Goal: Transaction & Acquisition: Purchase product/service

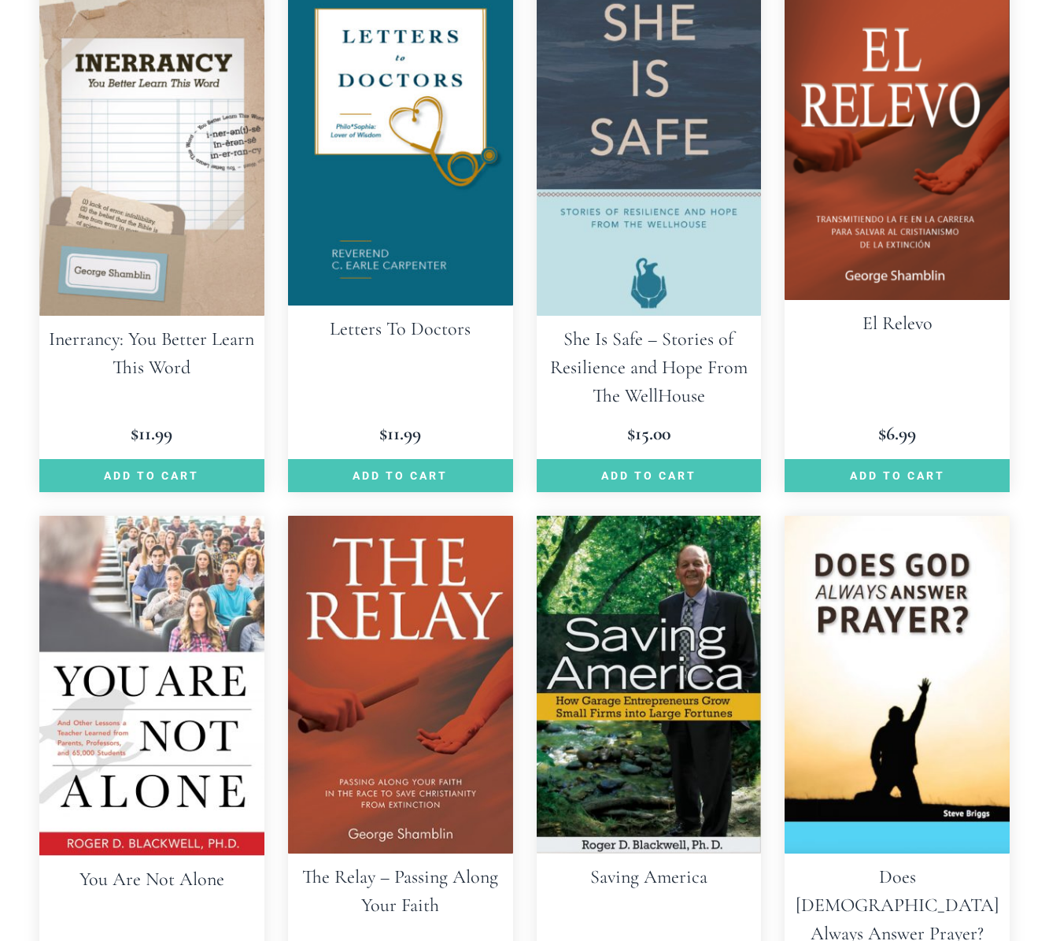
scroll to position [2721, 0]
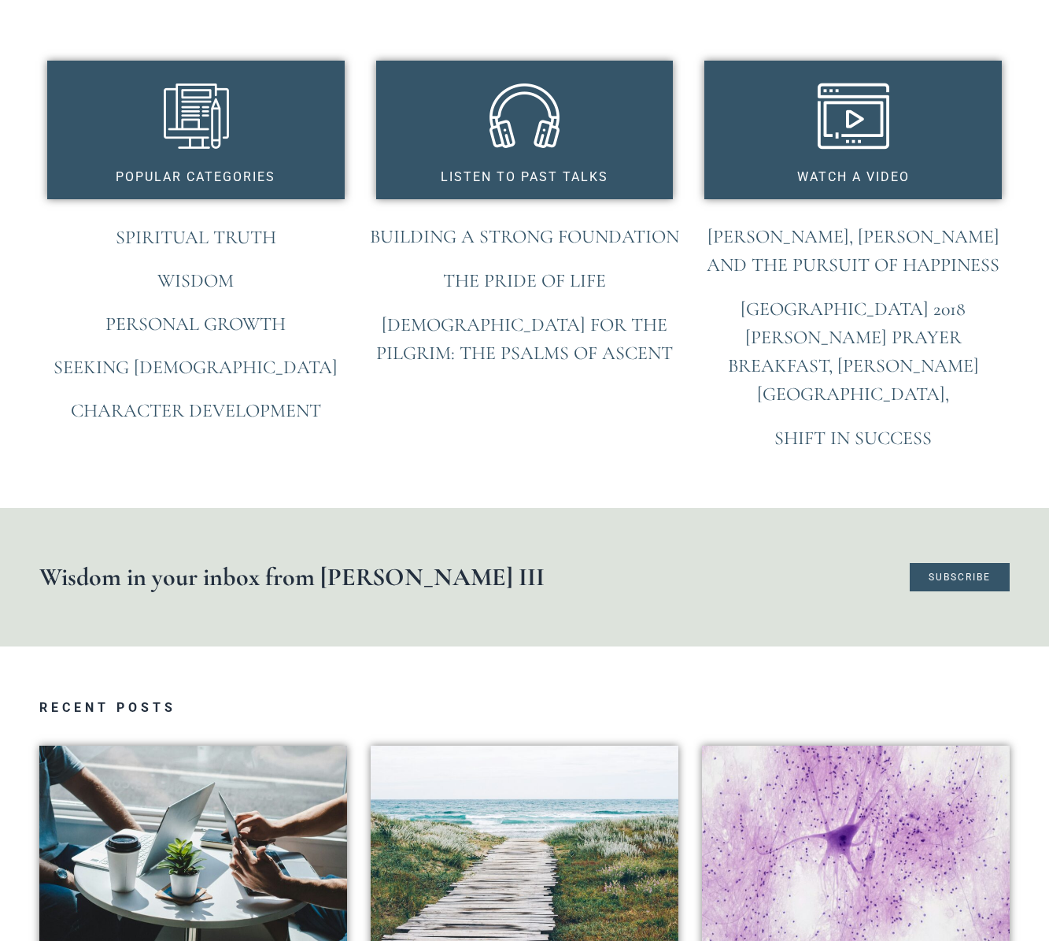
scroll to position [1259, 0]
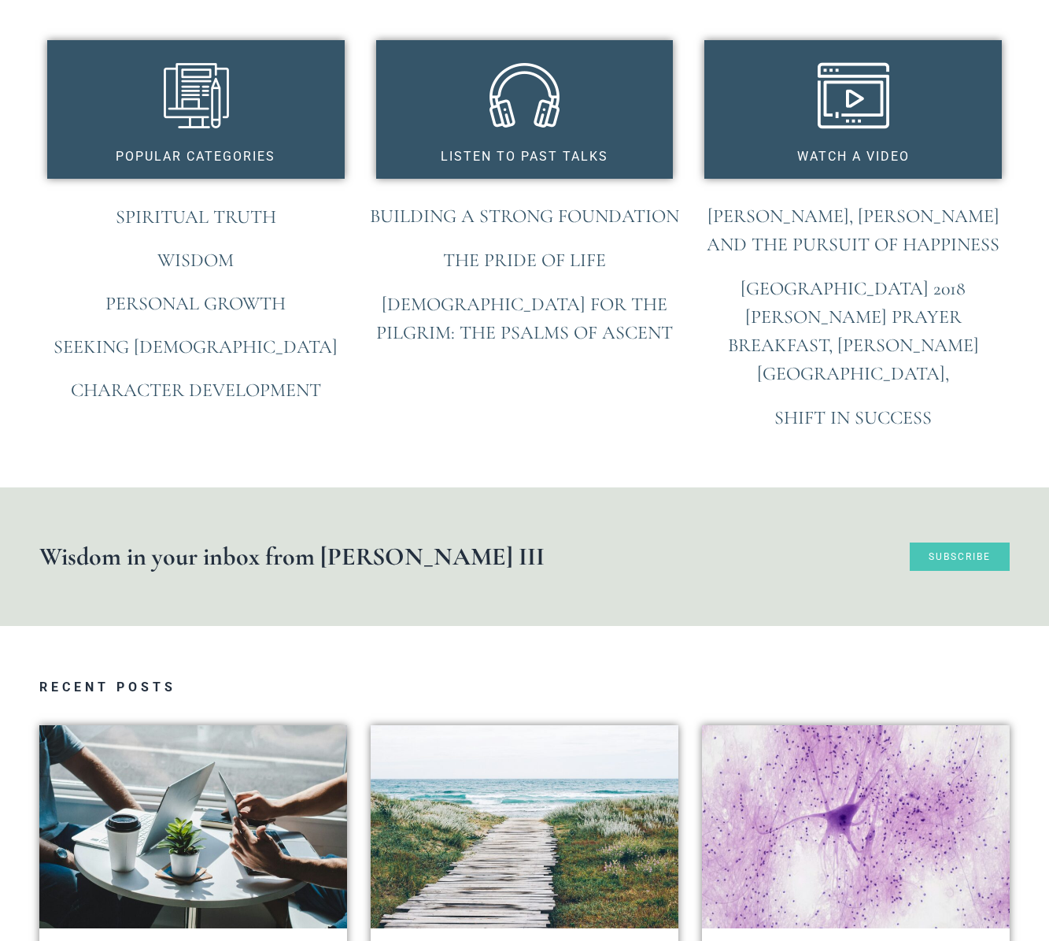
click at [945, 552] on span "Subscribe" at bounding box center [960, 556] width 62 height 9
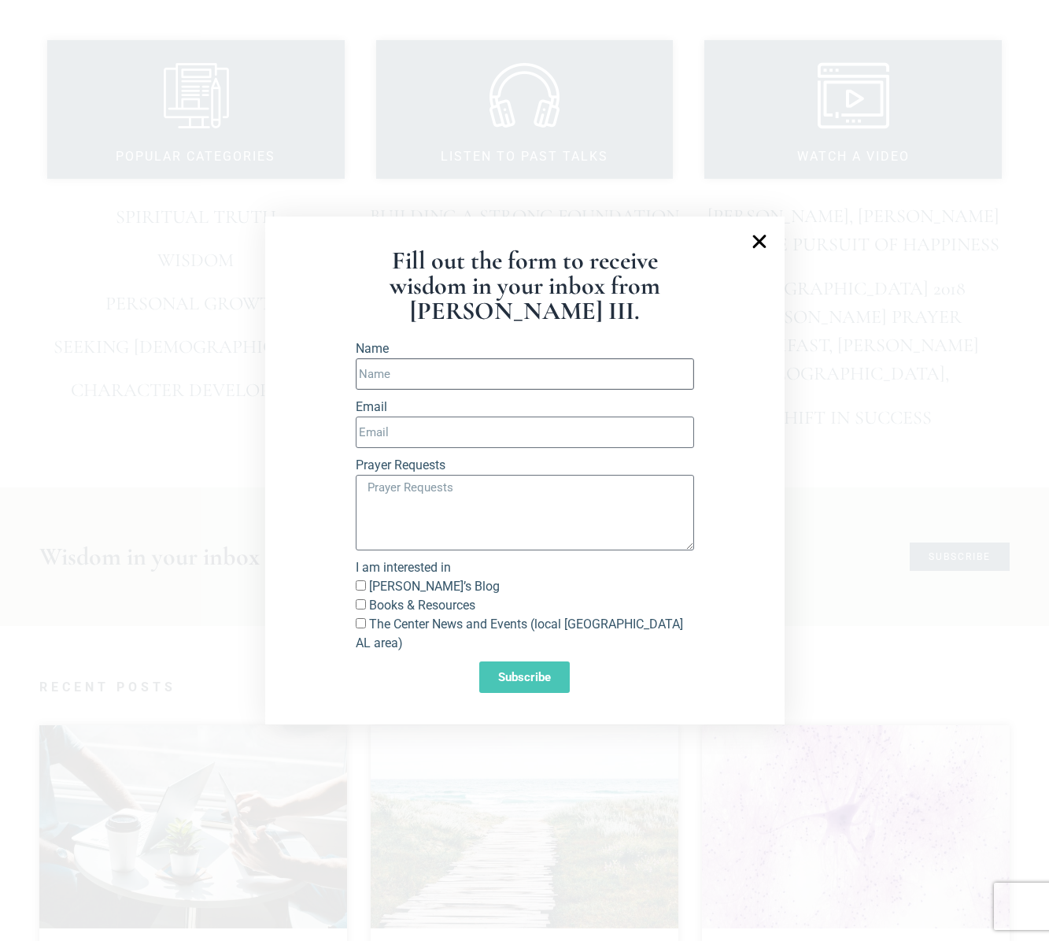
click at [414, 386] on input "Name" at bounding box center [525, 373] width 338 height 31
type input "Kevin P O'Neill"
type input "[PERSON_NAME][EMAIL_ADDRESS][PERSON_NAME][DOMAIN_NAME]"
click at [364, 590] on input "Richard’s Blog" at bounding box center [361, 585] width 10 height 10
checkbox input "true"
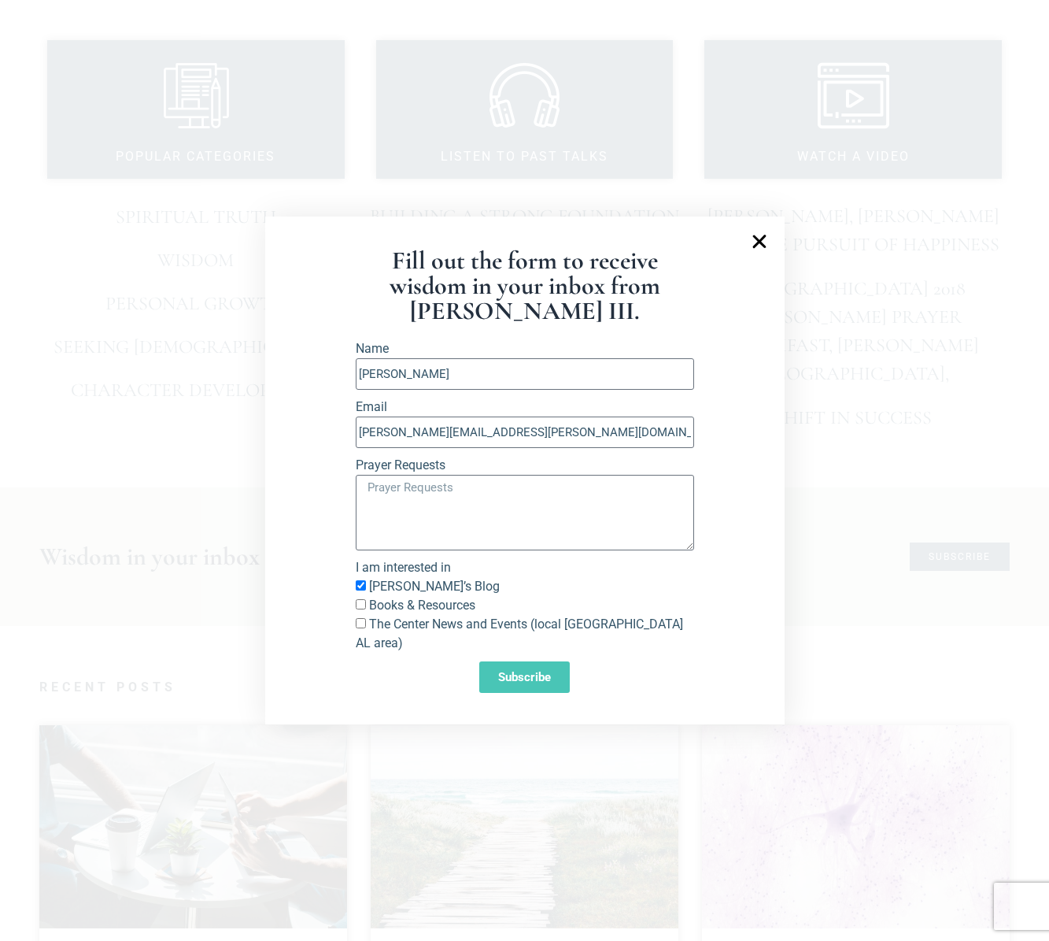
click at [365, 628] on input "The Center News and Events (local Birmingham AL area)" at bounding box center [361, 623] width 10 height 10
checkbox input "true"
click at [363, 609] on input "Books & Resources" at bounding box center [361, 604] width 10 height 10
checkbox input "true"
click at [521, 671] on span "Subscribe" at bounding box center [524, 677] width 53 height 12
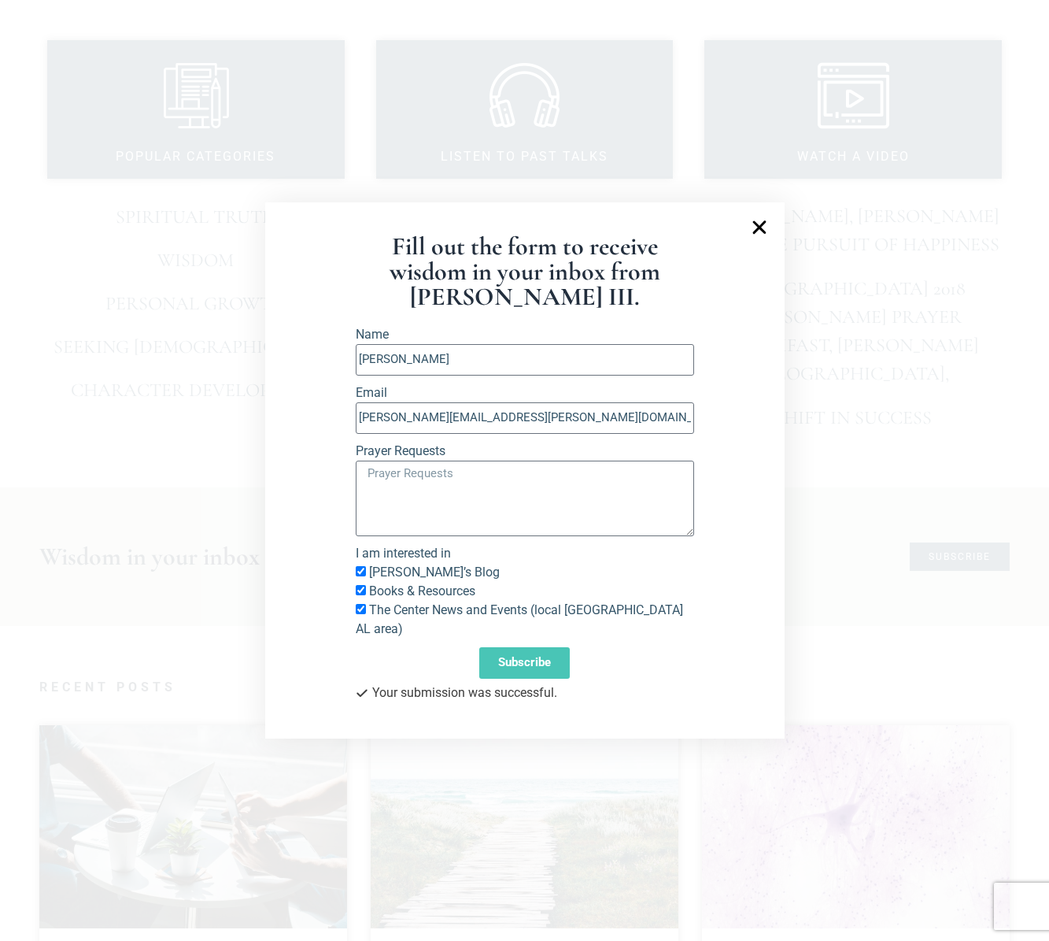
click at [765, 254] on section "Fill out the form to receive wisdom in your inbox from Richard E. Simmons III. …" at bounding box center [525, 470] width 520 height 537
click at [394, 375] on input "Kevin P O'Neill" at bounding box center [525, 359] width 338 height 31
type input "Kevin P O'Neill"
type input "[PERSON_NAME][EMAIL_ADDRESS][PERSON_NAME][DOMAIN_NAME]"
click at [364, 576] on input "[PERSON_NAME]’s Blog" at bounding box center [361, 571] width 10 height 10
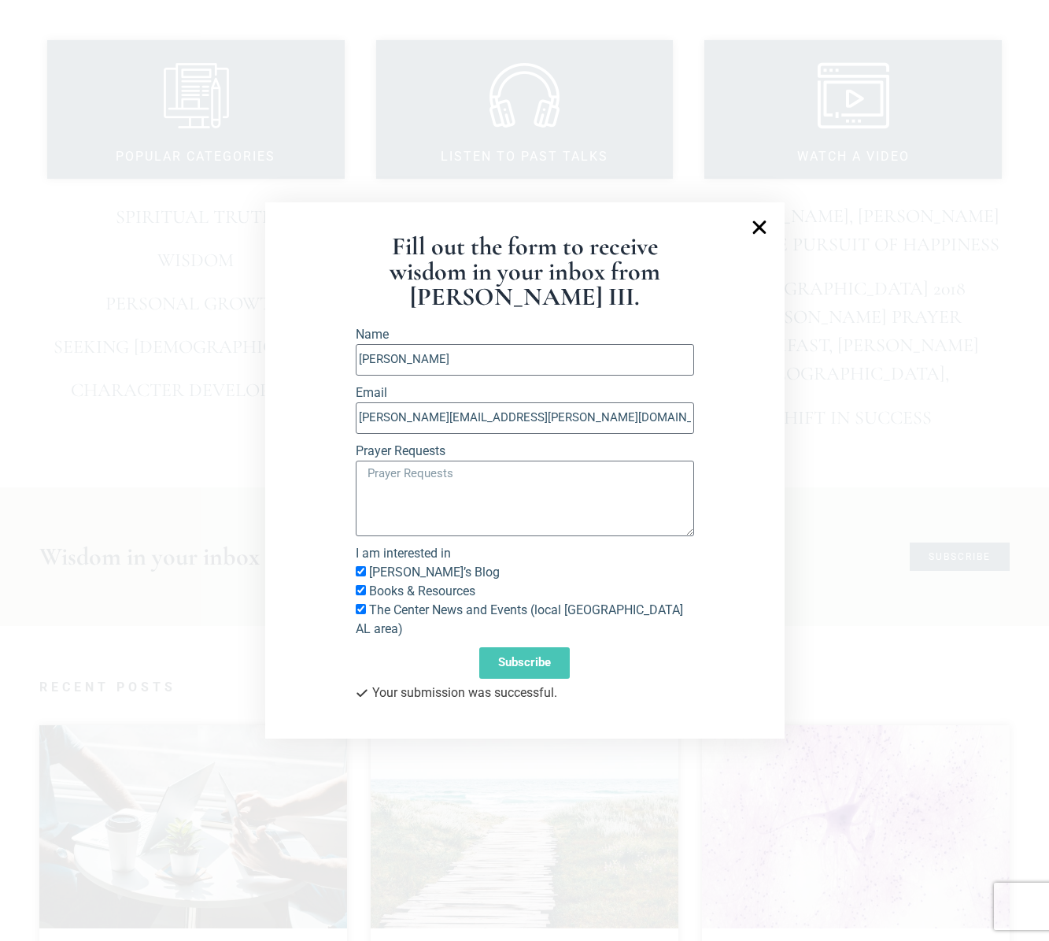
checkbox input "true"
click at [360, 595] on input "Books & Resources" at bounding box center [361, 590] width 10 height 10
checkbox input "true"
click at [360, 612] on span "The Center News and Events (local [GEOGRAPHIC_DATA] AL area)" at bounding box center [525, 620] width 338 height 38
click at [364, 614] on input "The Center News and Events (local [GEOGRAPHIC_DATA] AL area)" at bounding box center [361, 609] width 10 height 10
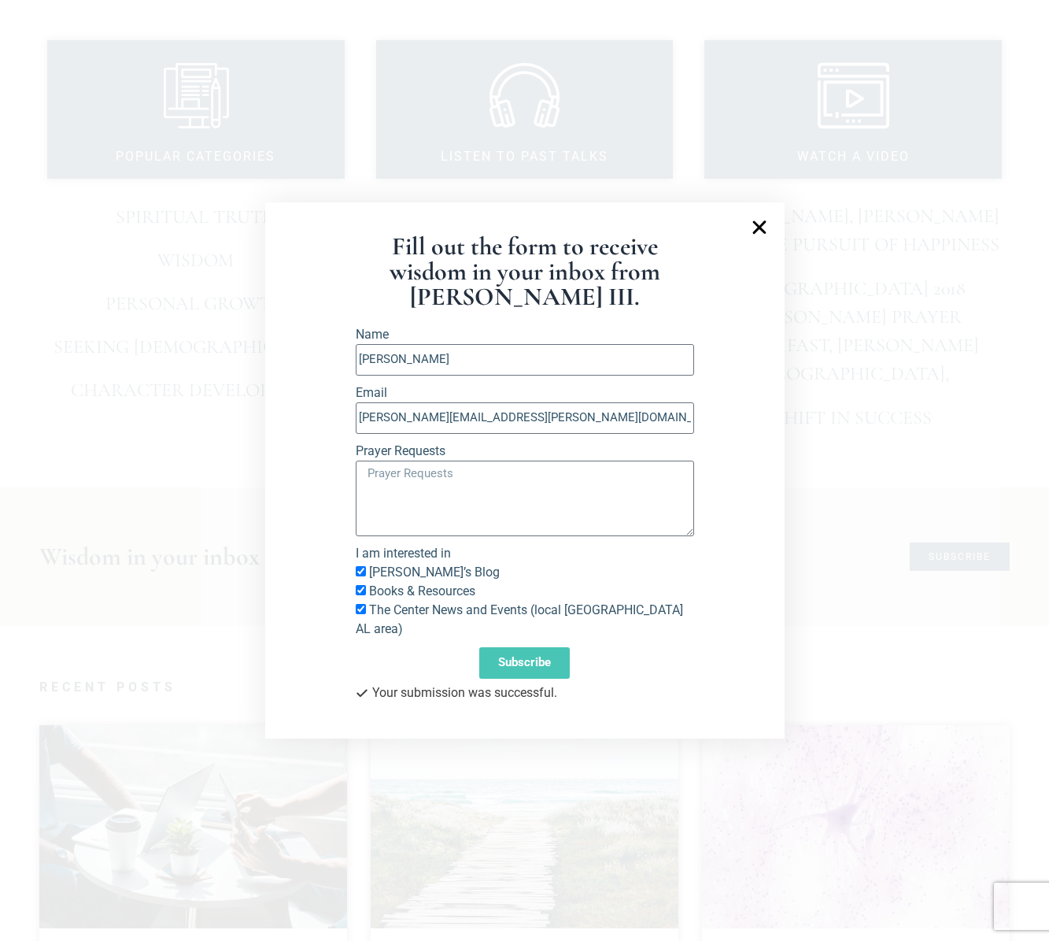
checkbox input "true"
click at [534, 662] on button "Subscribe" at bounding box center [524, 662] width 91 height 31
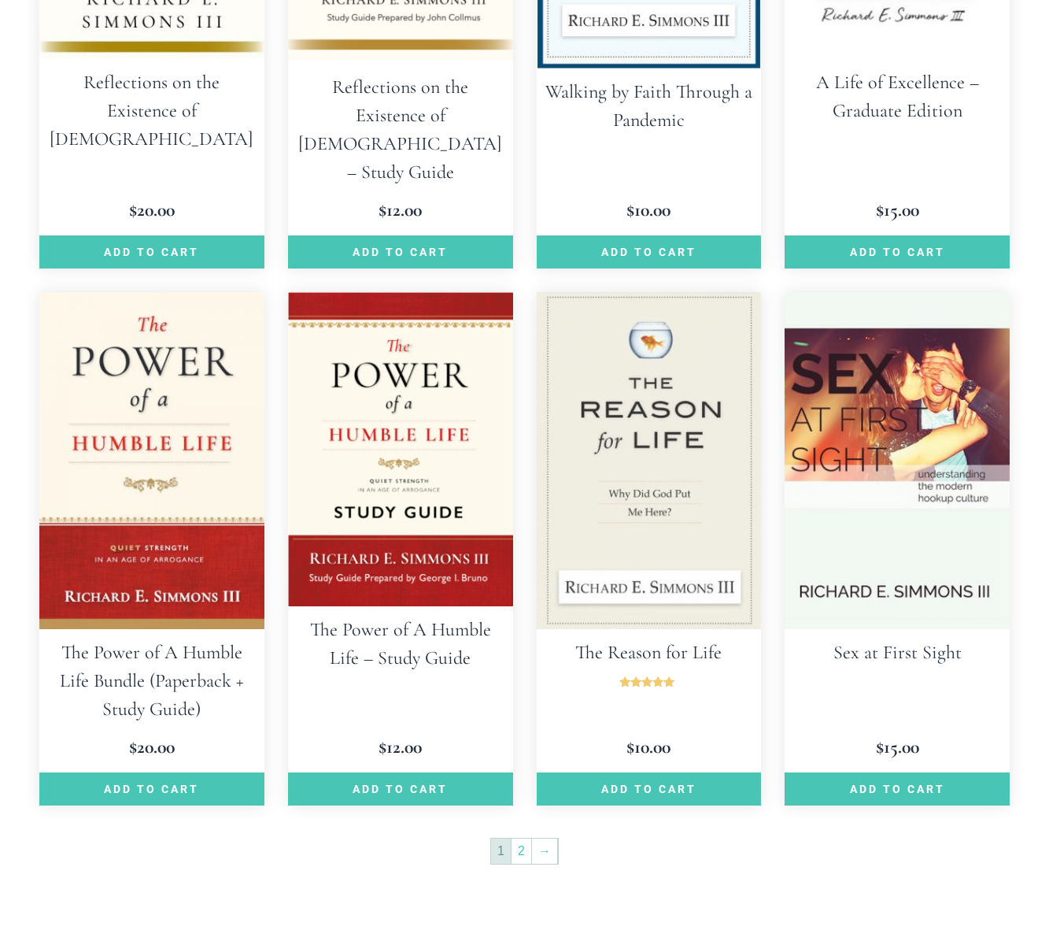
scroll to position [1881, 0]
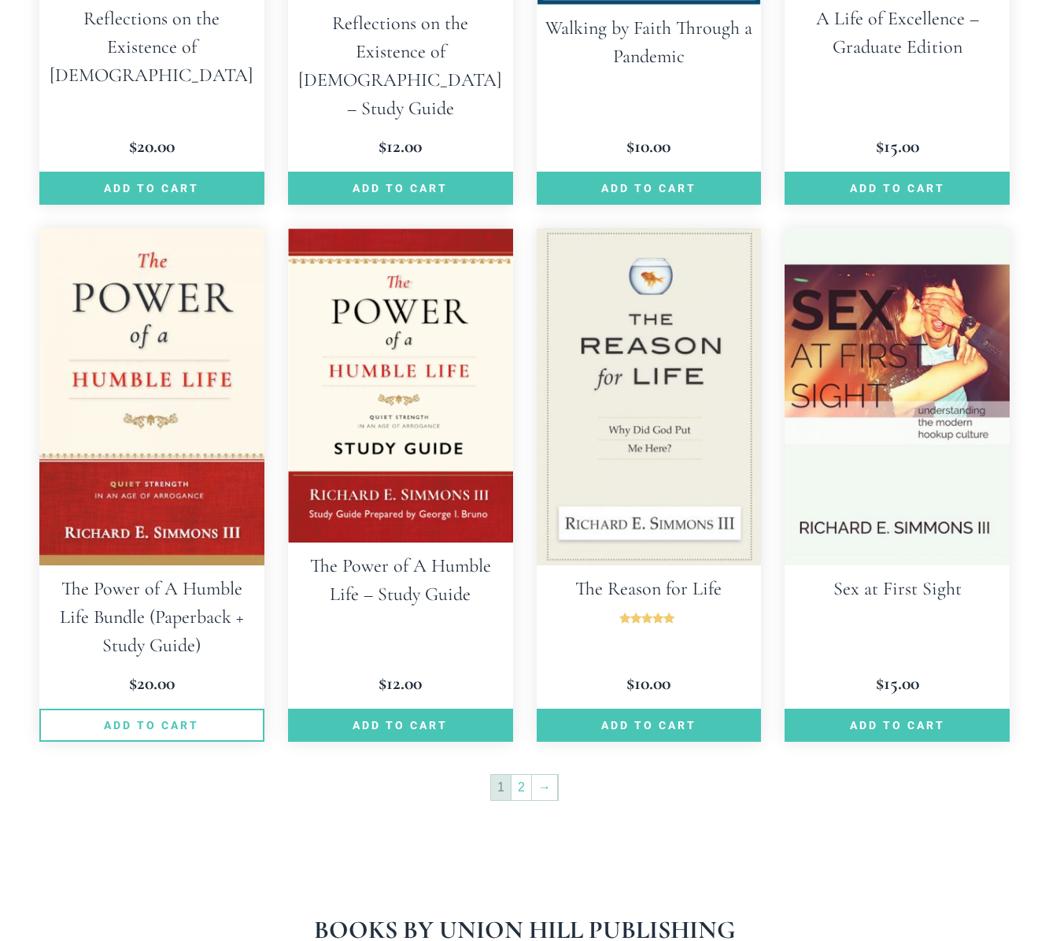
click at [169, 708] on link "Add to cart" at bounding box center [151, 724] width 225 height 33
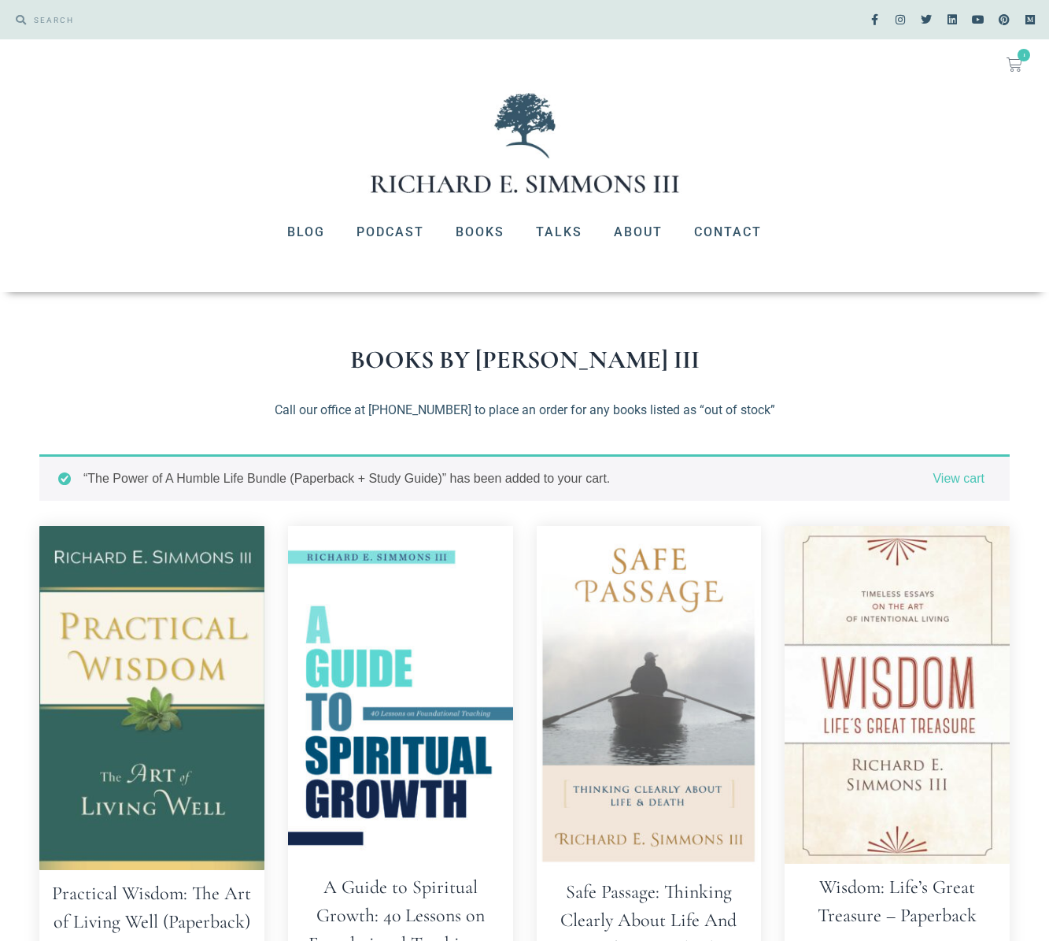
click at [1012, 53] on link "$ 20.00 1 Cart" at bounding box center [1015, 64] width 54 height 35
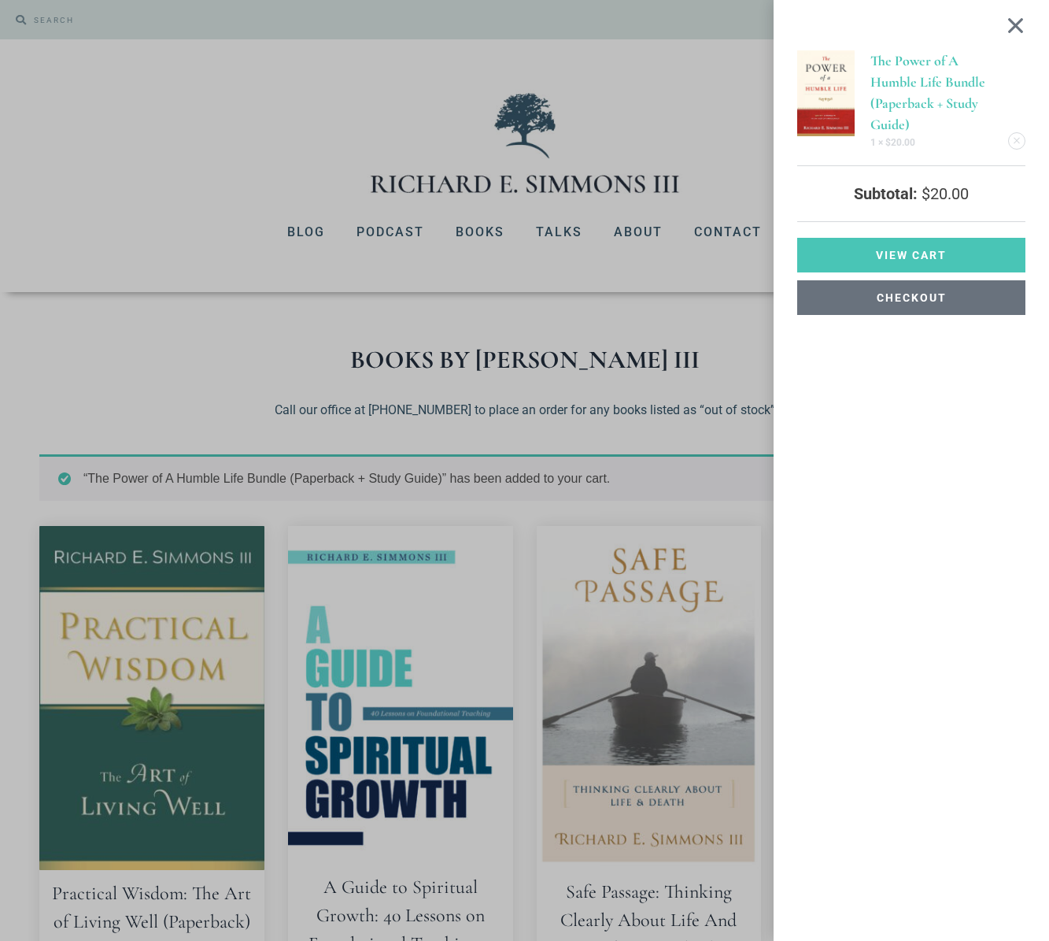
click at [930, 292] on span "Checkout" at bounding box center [912, 297] width 70 height 11
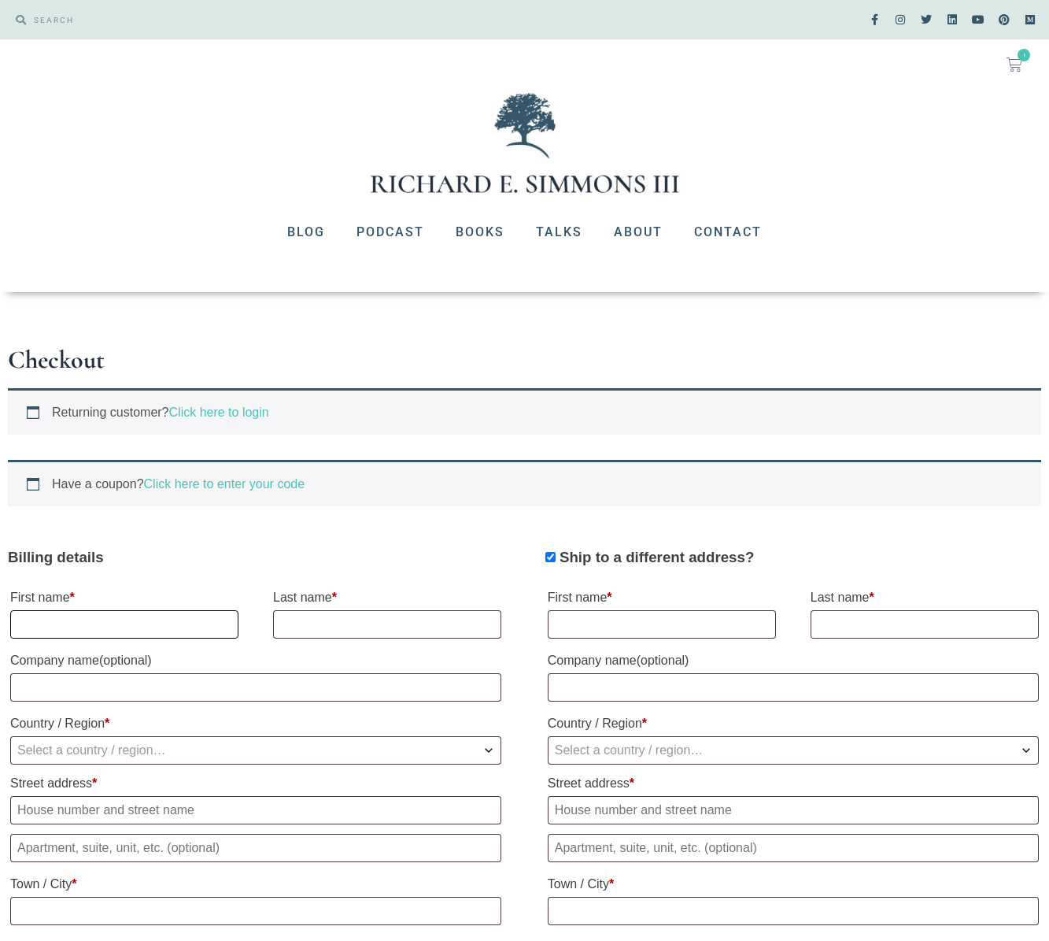
click at [68, 623] on input "First name *" at bounding box center [124, 624] width 228 height 28
type input "[PERSON_NAME]"
type input "Vistage International"
select select "US"
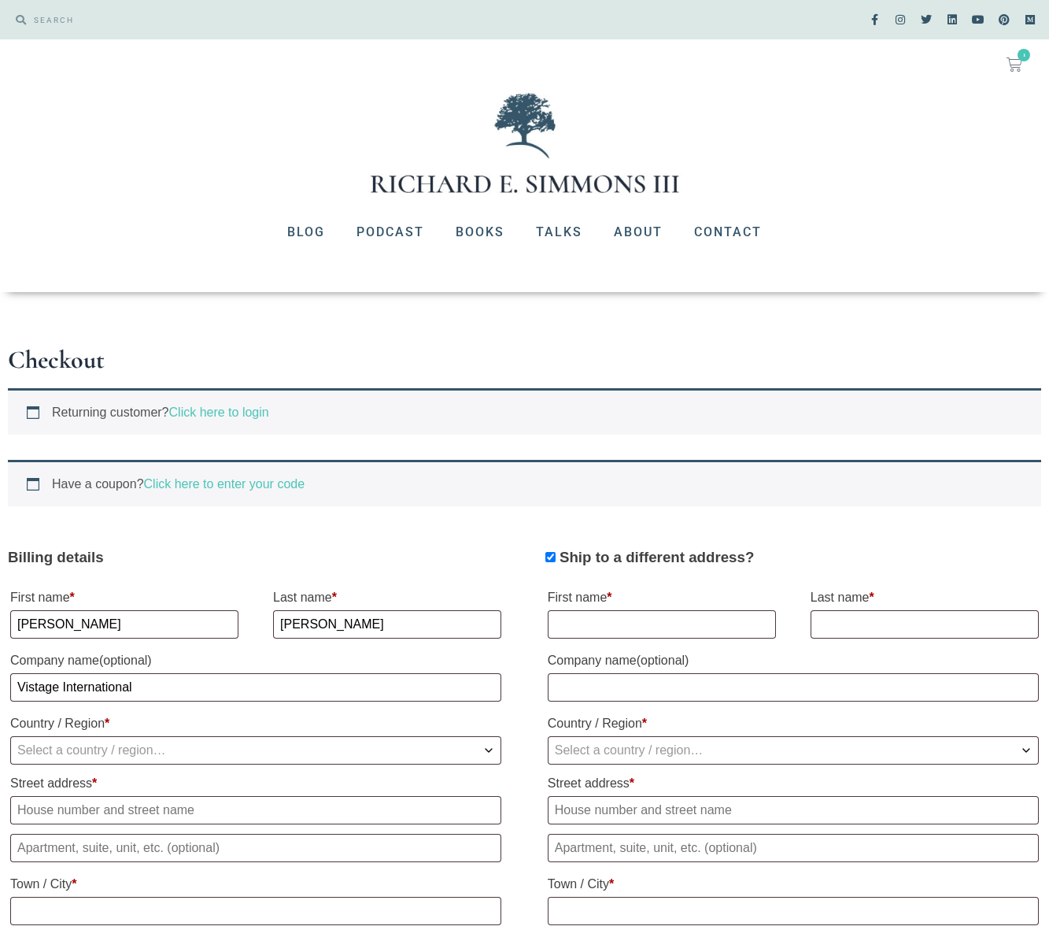
type input "[STREET_ADDRESS][PERSON_NAME]"
type input "[GEOGRAPHIC_DATA]"
type input "35266"
type input "2562760910"
type input "[PERSON_NAME][EMAIL_ADDRESS][PERSON_NAME][DOMAIN_NAME]"
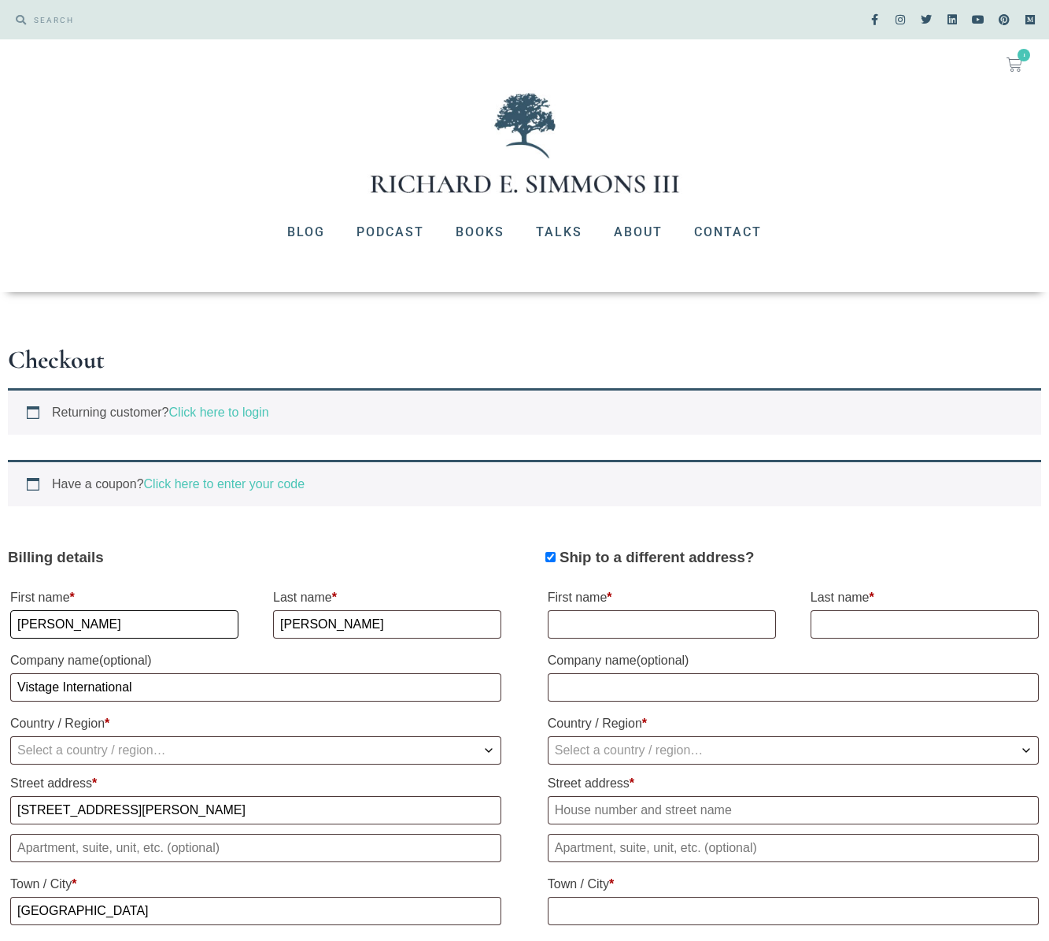
select select "US"
select select "AL"
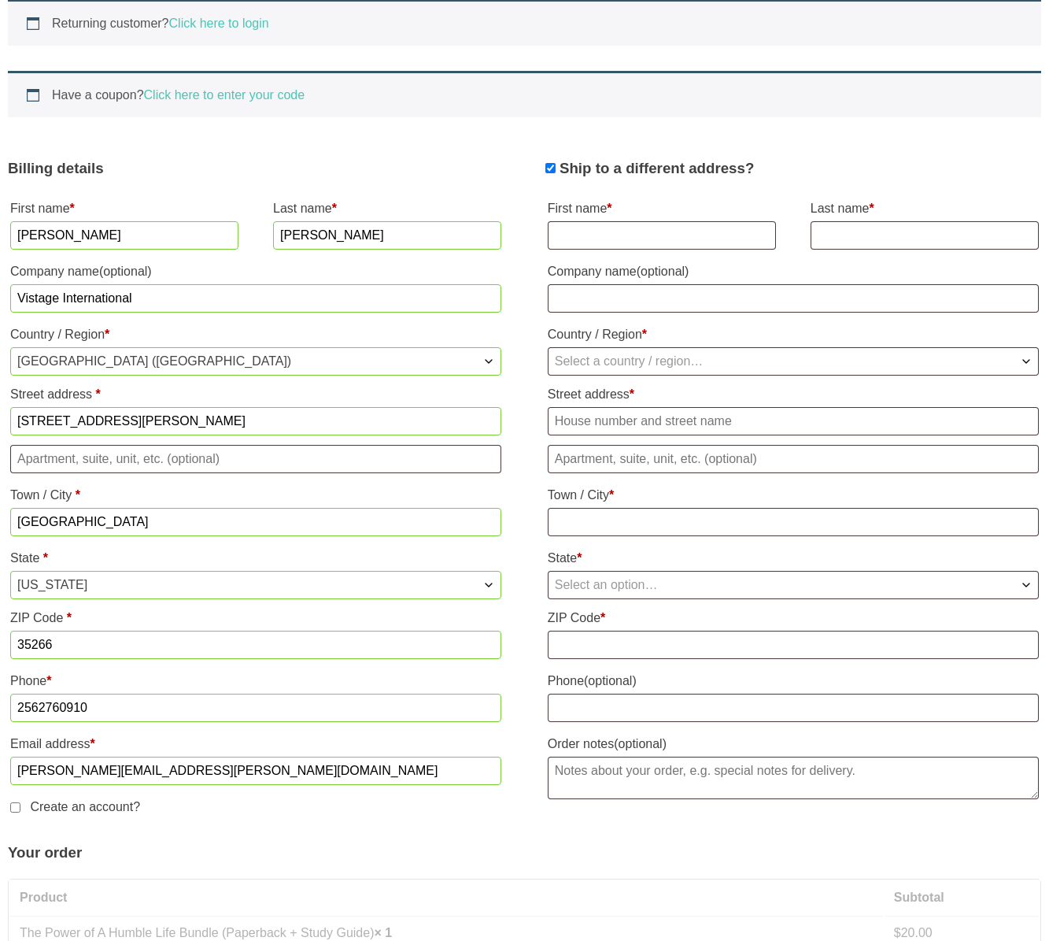
scroll to position [504, 0]
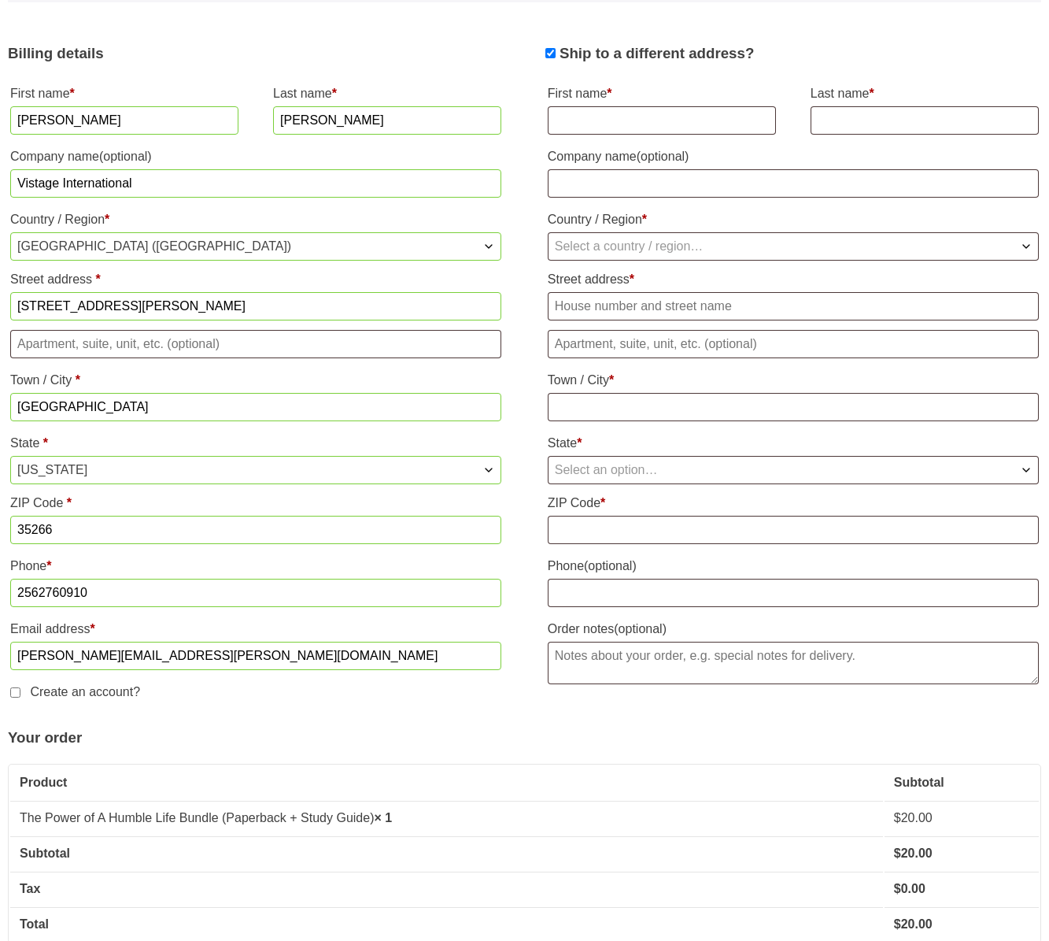
click at [552, 55] on input "Ship to a different address?" at bounding box center [551, 53] width 10 height 10
checkbox input "false"
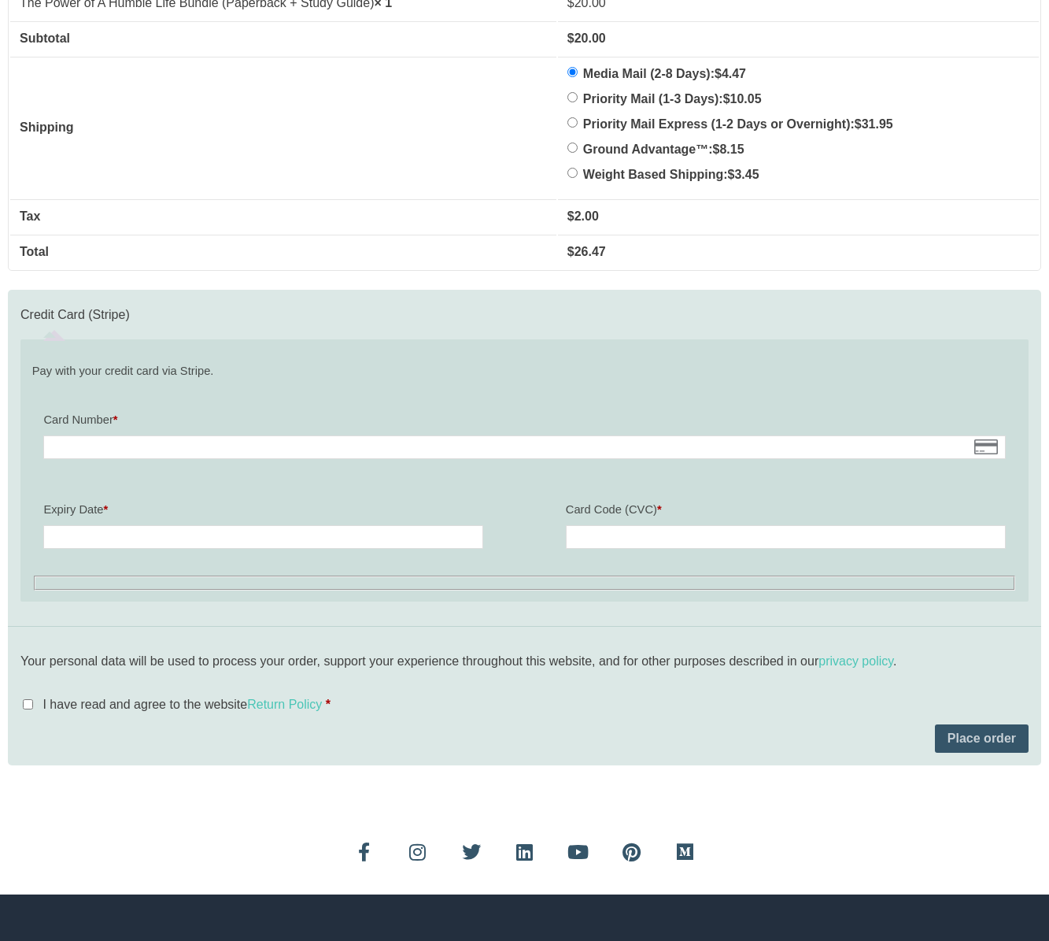
scroll to position [1344, 0]
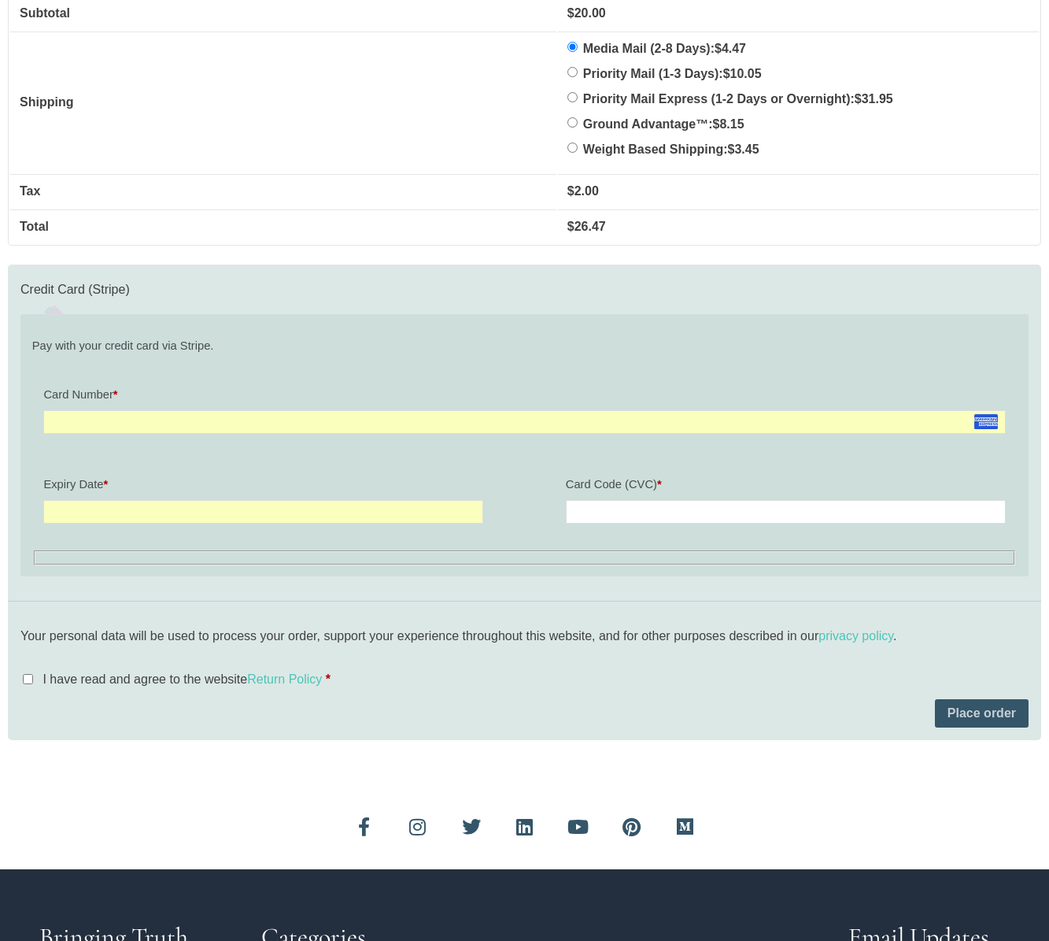
click at [18, 690] on div "Your personal data will be used to process your order, support your experience …" at bounding box center [525, 670] width 1034 height 139
click at [26, 681] on input "I have read and agree to the website Return Policy *" at bounding box center [28, 679] width 10 height 10
checkbox input "true"
click at [971, 712] on button "Place order" at bounding box center [982, 713] width 94 height 28
